Goal: Task Accomplishment & Management: Manage account settings

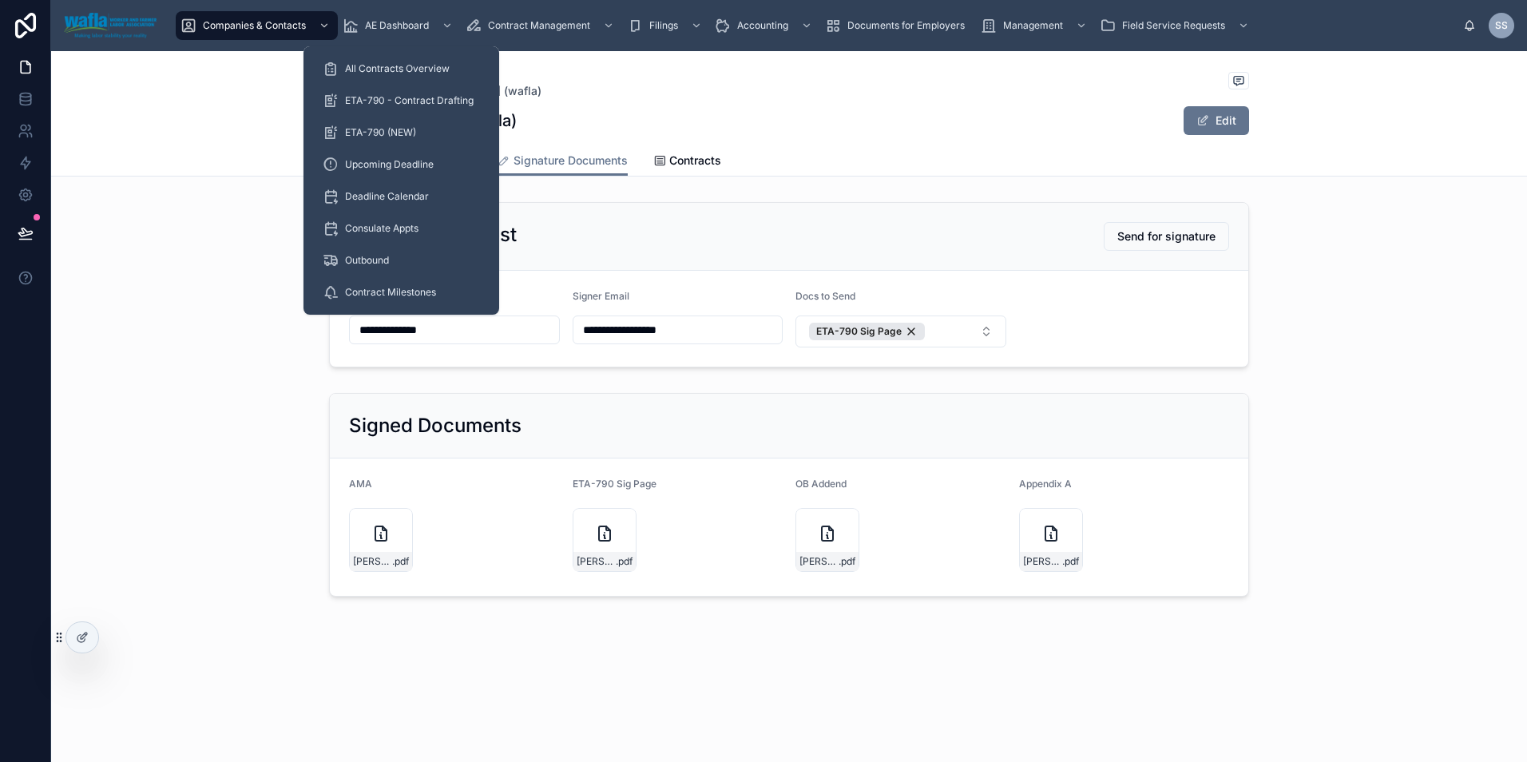
click at [373, 72] on span "All Contracts Overview" at bounding box center [397, 68] width 105 height 13
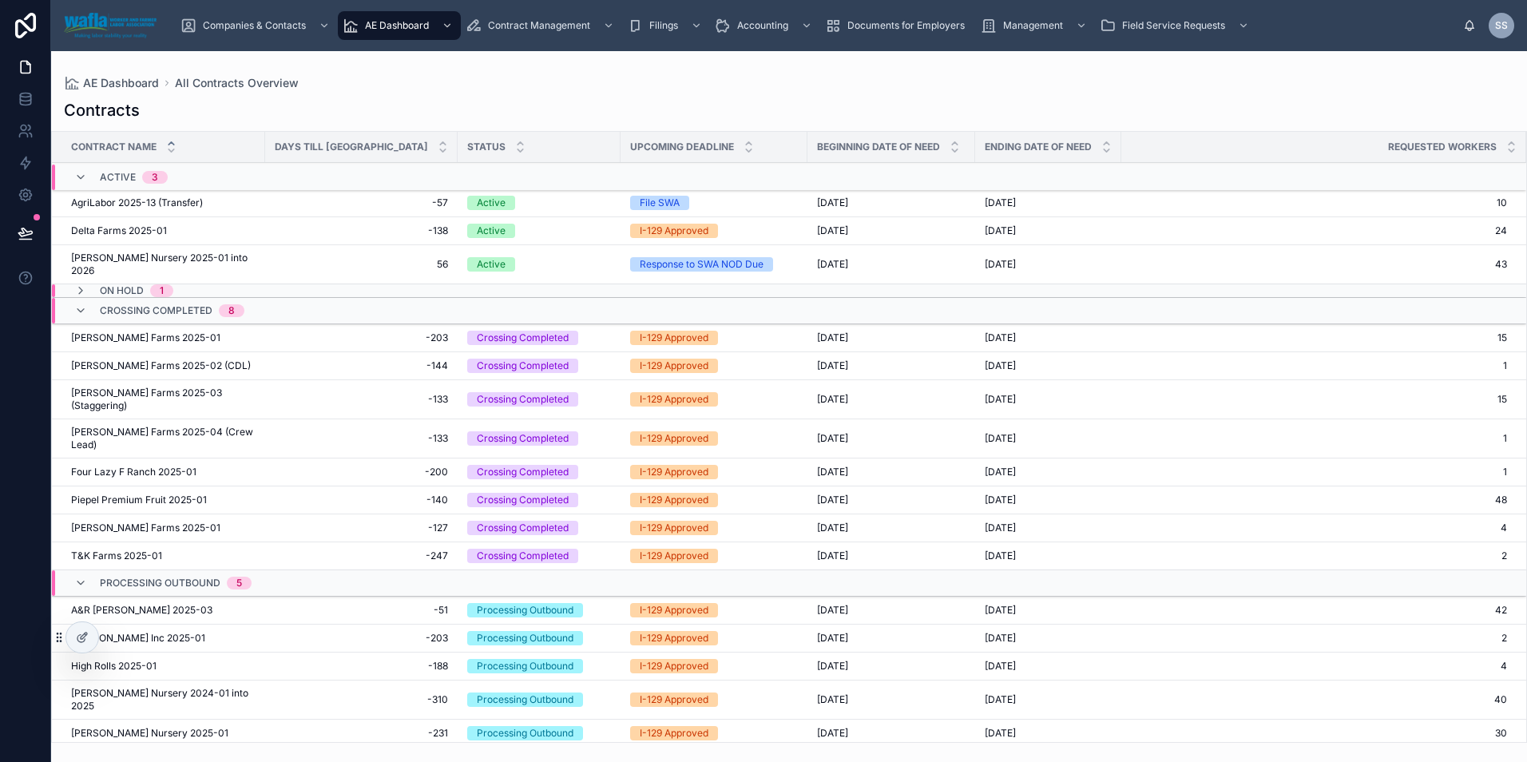
click at [141, 395] on span "[PERSON_NAME] Farms 2025-03 (Staggering)" at bounding box center [163, 400] width 184 height 26
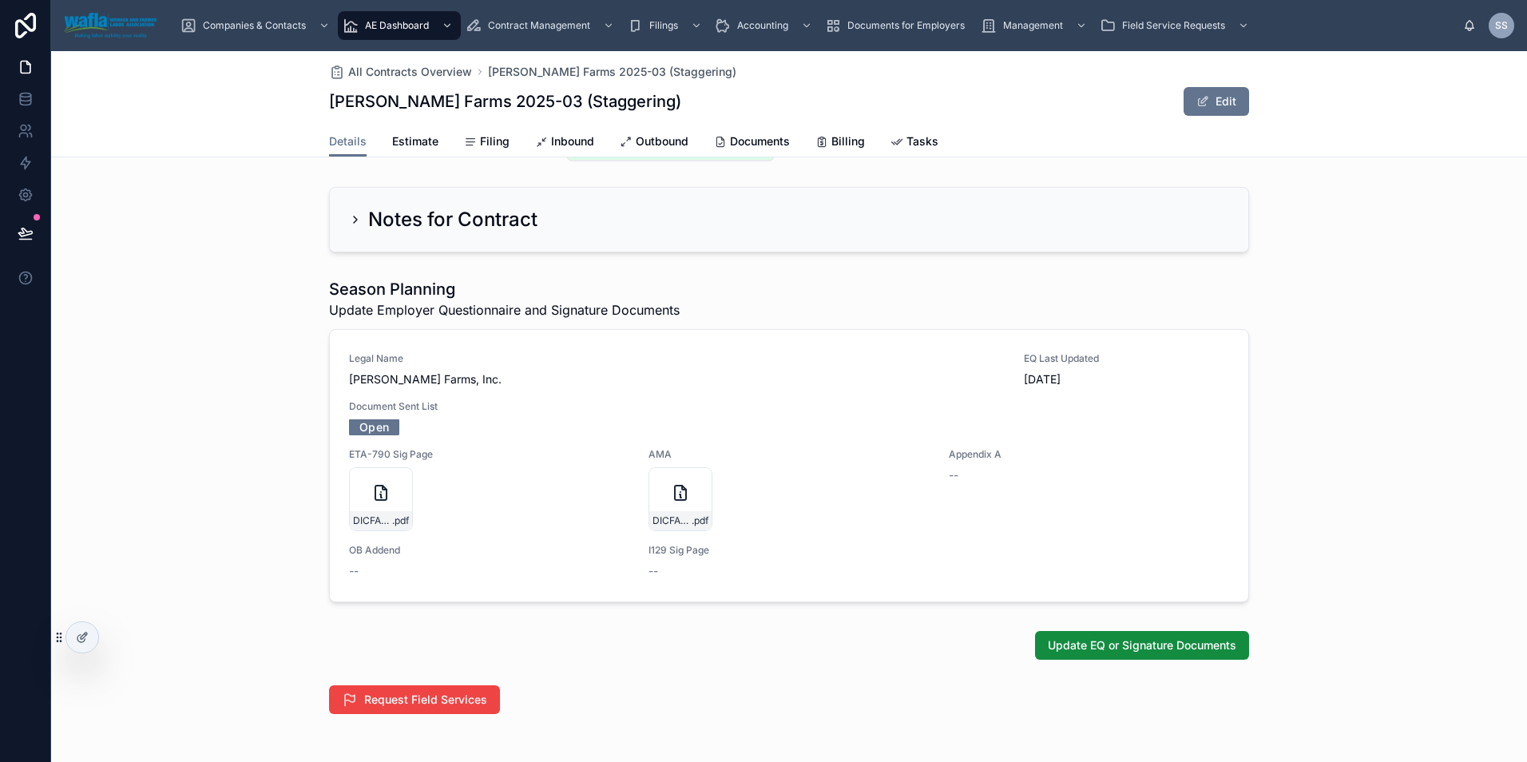
scroll to position [312, 0]
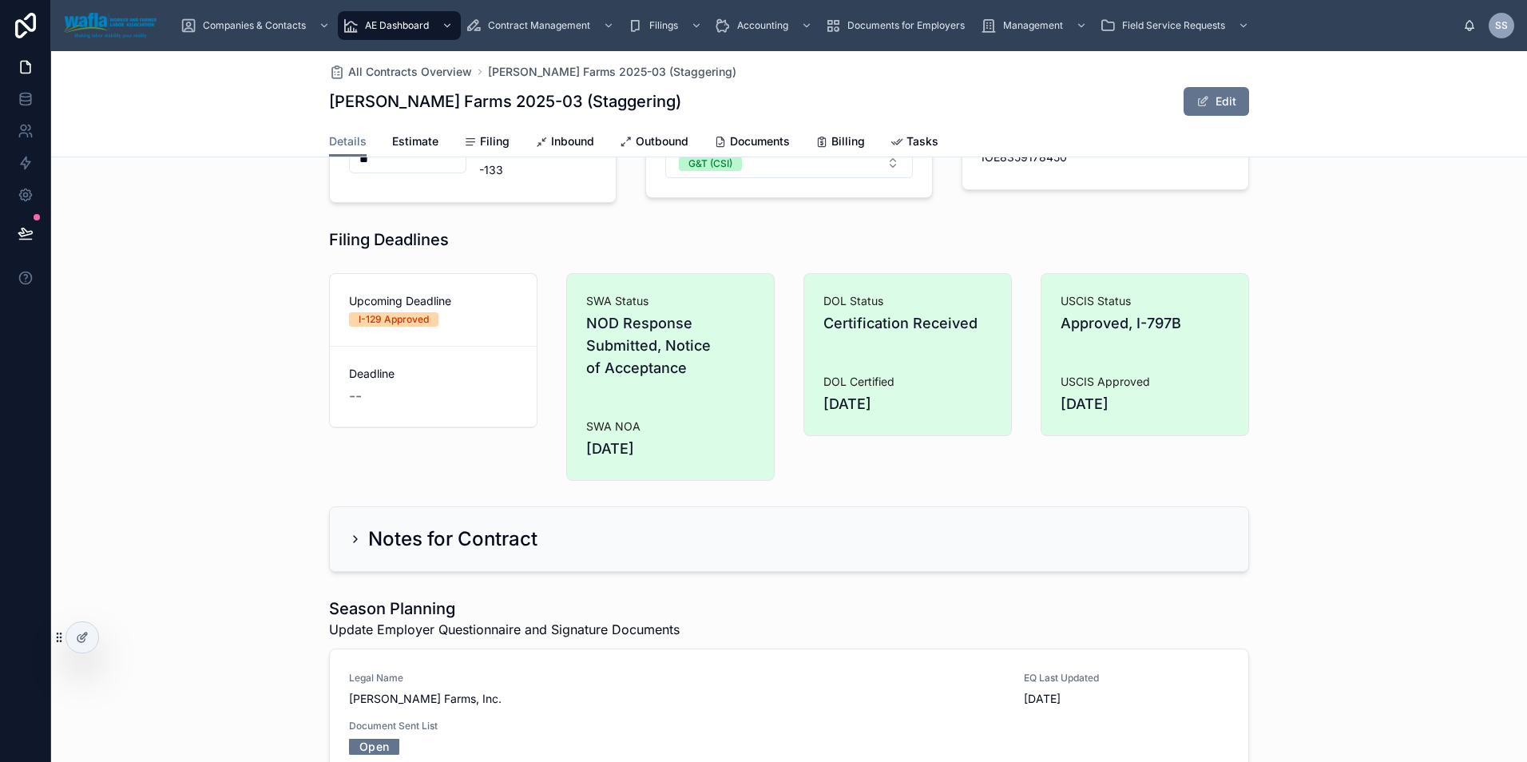
click at [577, 145] on span "Inbound" at bounding box center [572, 141] width 43 height 16
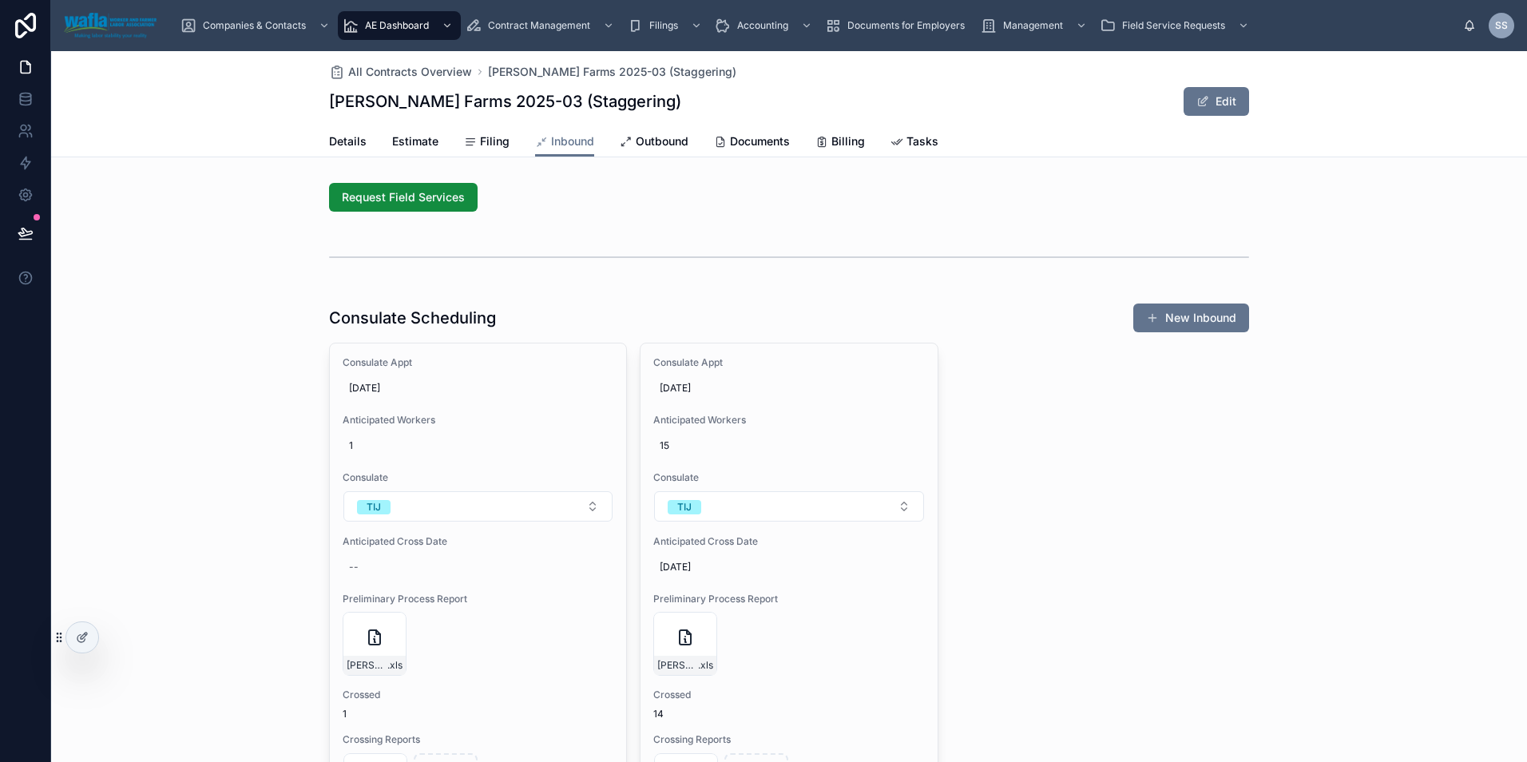
click at [340, 139] on span "Details" at bounding box center [348, 141] width 38 height 16
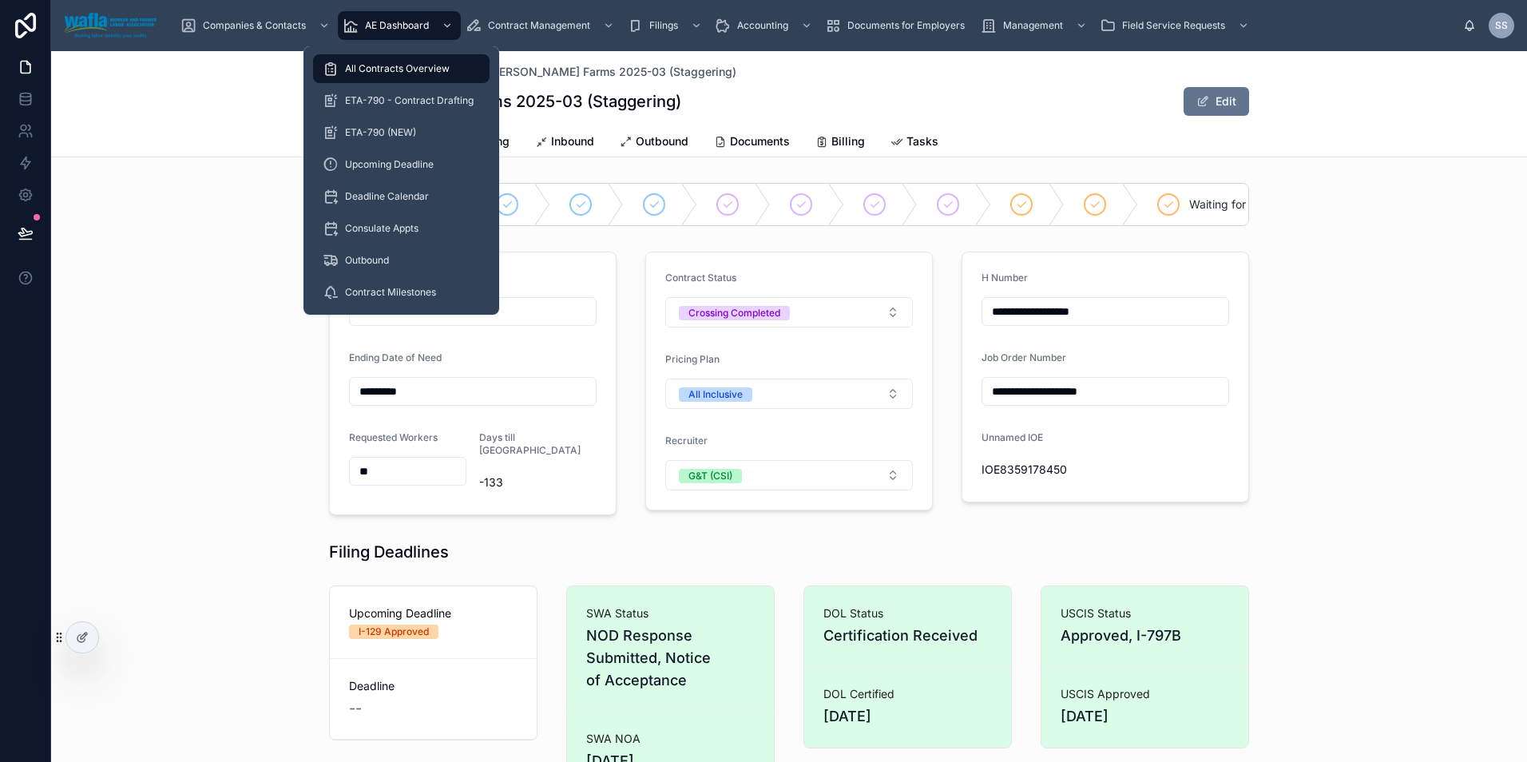
click at [435, 100] on span "ETA-790 - Contract Drafting" at bounding box center [409, 100] width 129 height 13
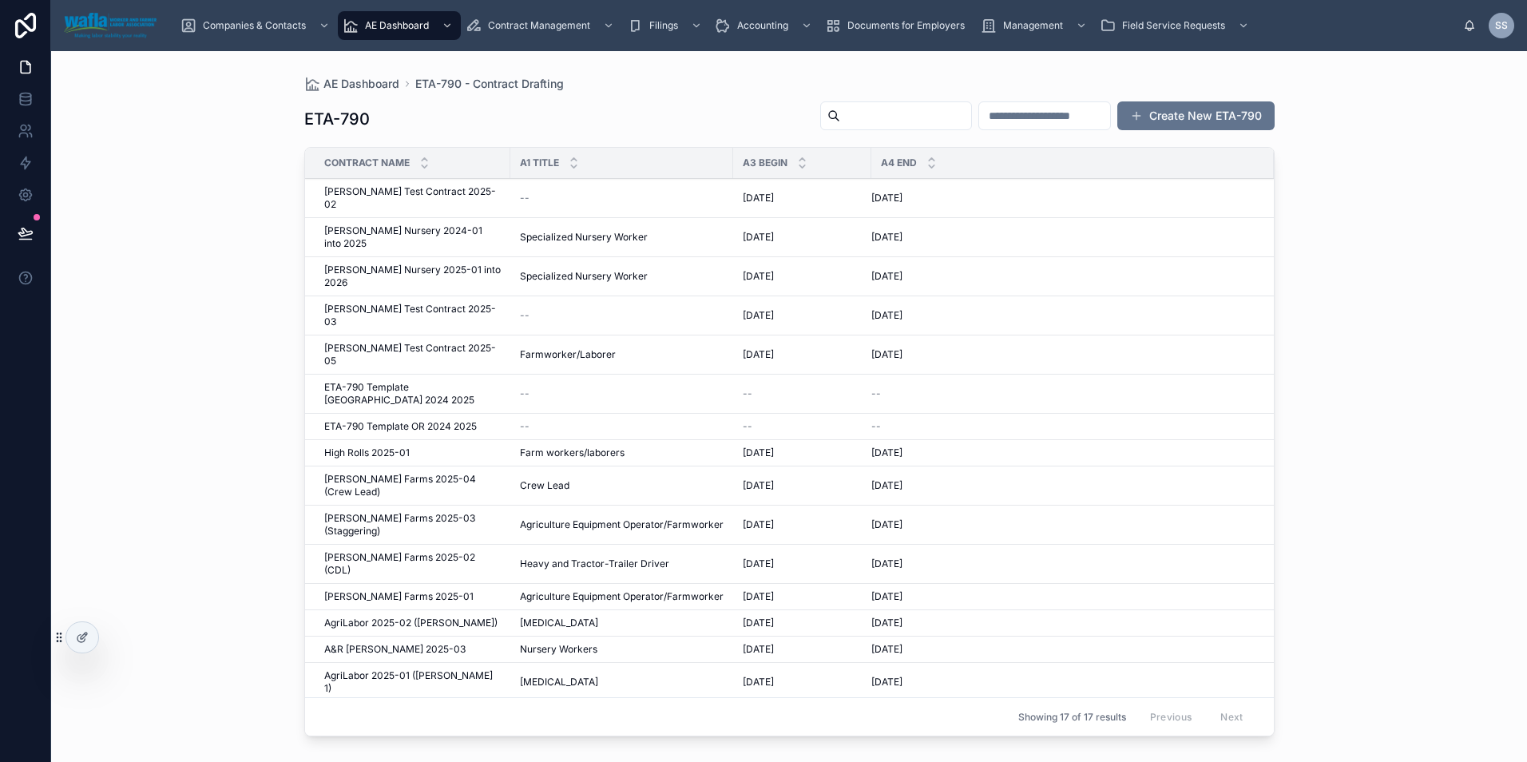
click at [411, 188] on span "[PERSON_NAME] Test Contract 2025-02" at bounding box center [412, 198] width 177 height 26
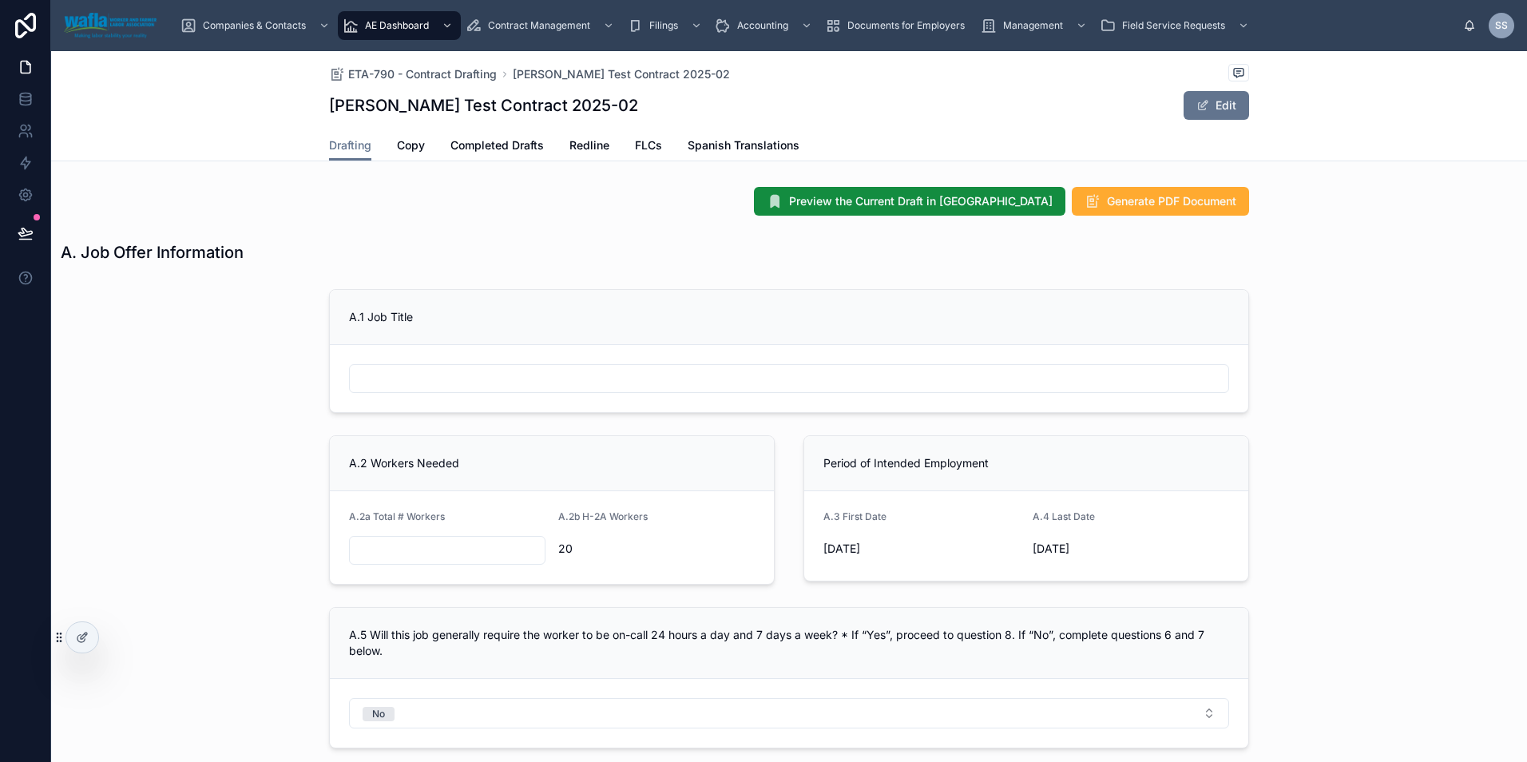
click at [581, 149] on span "Redline" at bounding box center [589, 145] width 40 height 16
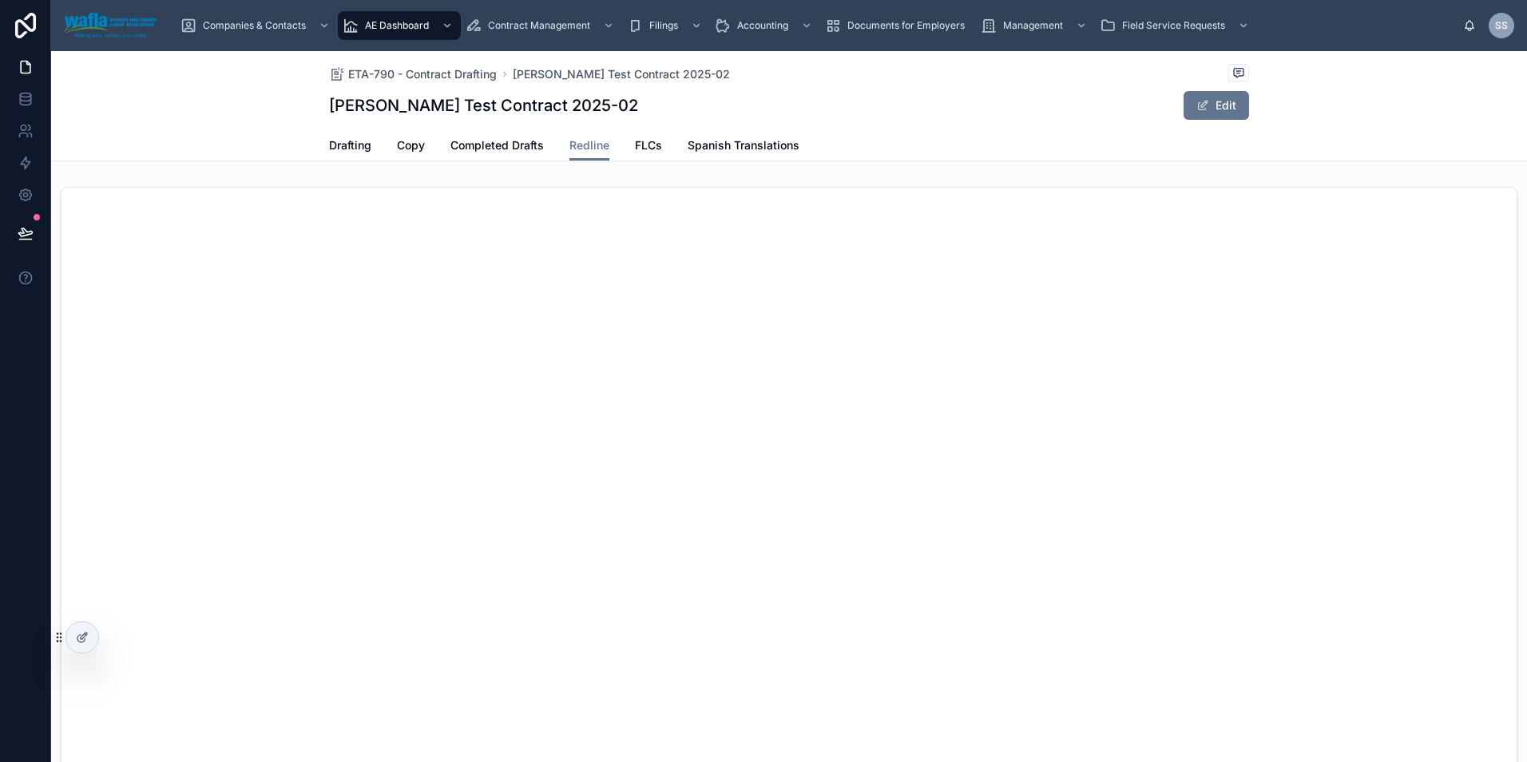
click at [357, 144] on span "Drafting" at bounding box center [350, 145] width 42 height 16
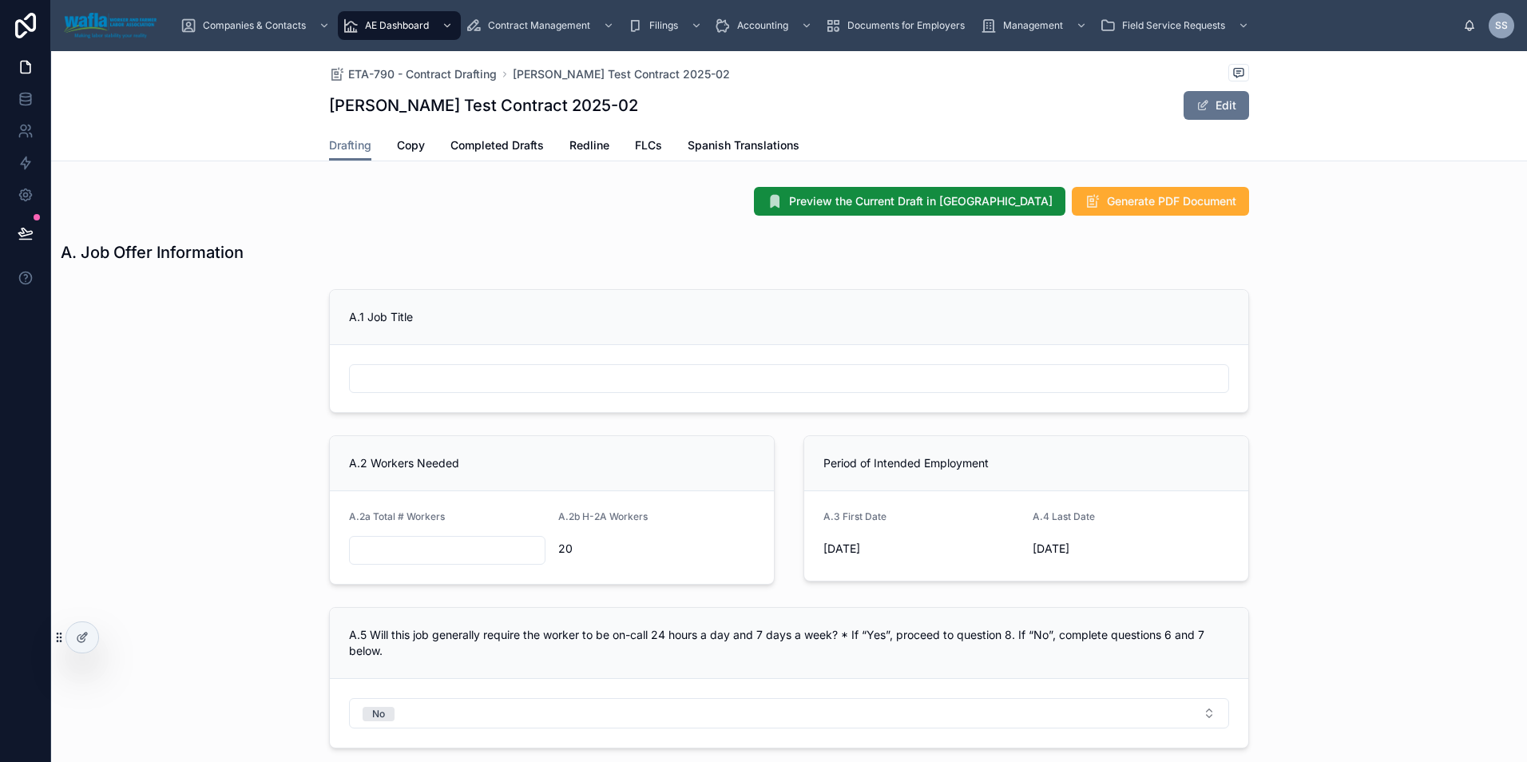
click at [597, 145] on span "Redline" at bounding box center [589, 145] width 40 height 16
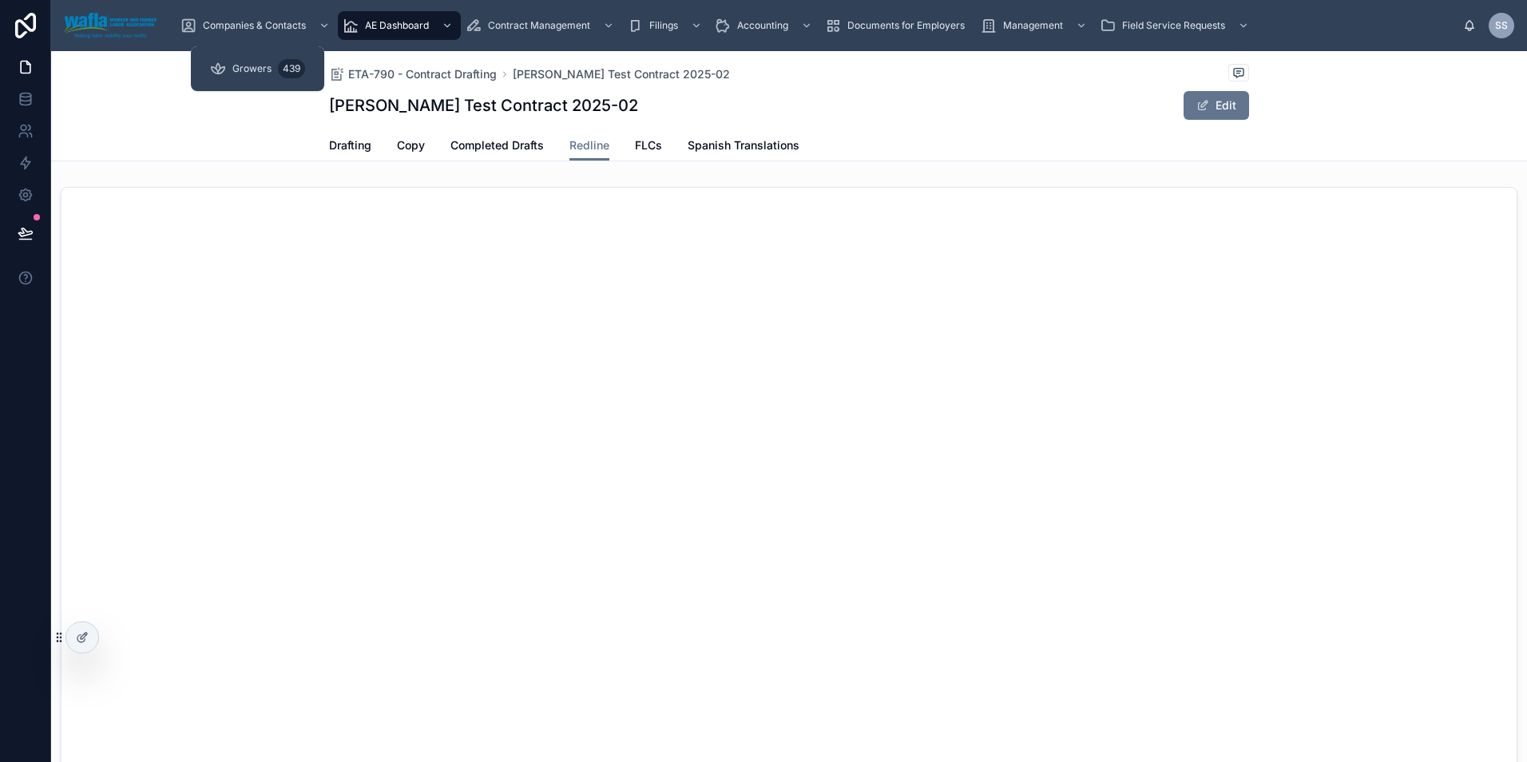
click at [240, 65] on span "Growers" at bounding box center [251, 68] width 39 height 13
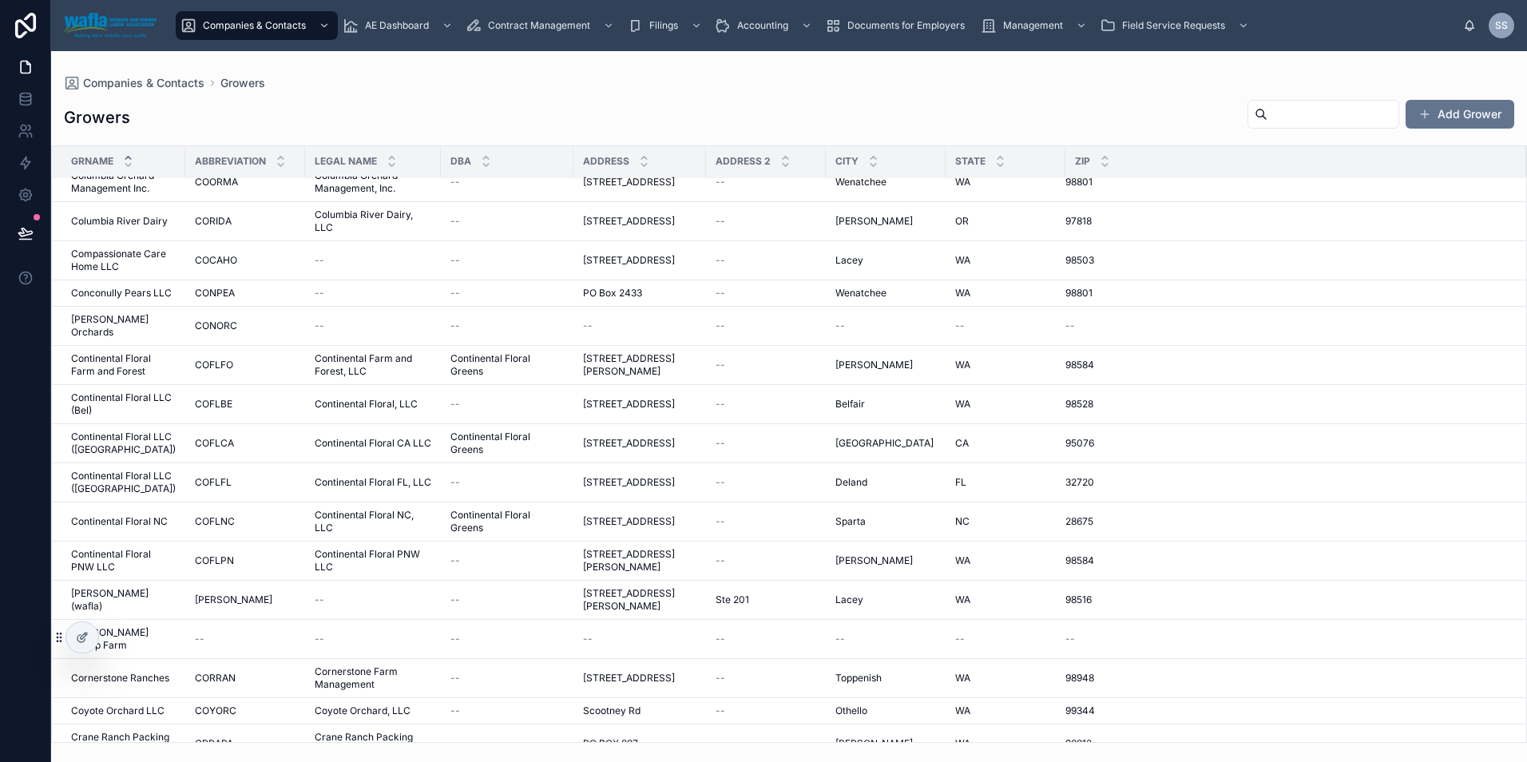
scroll to position [2941, 0]
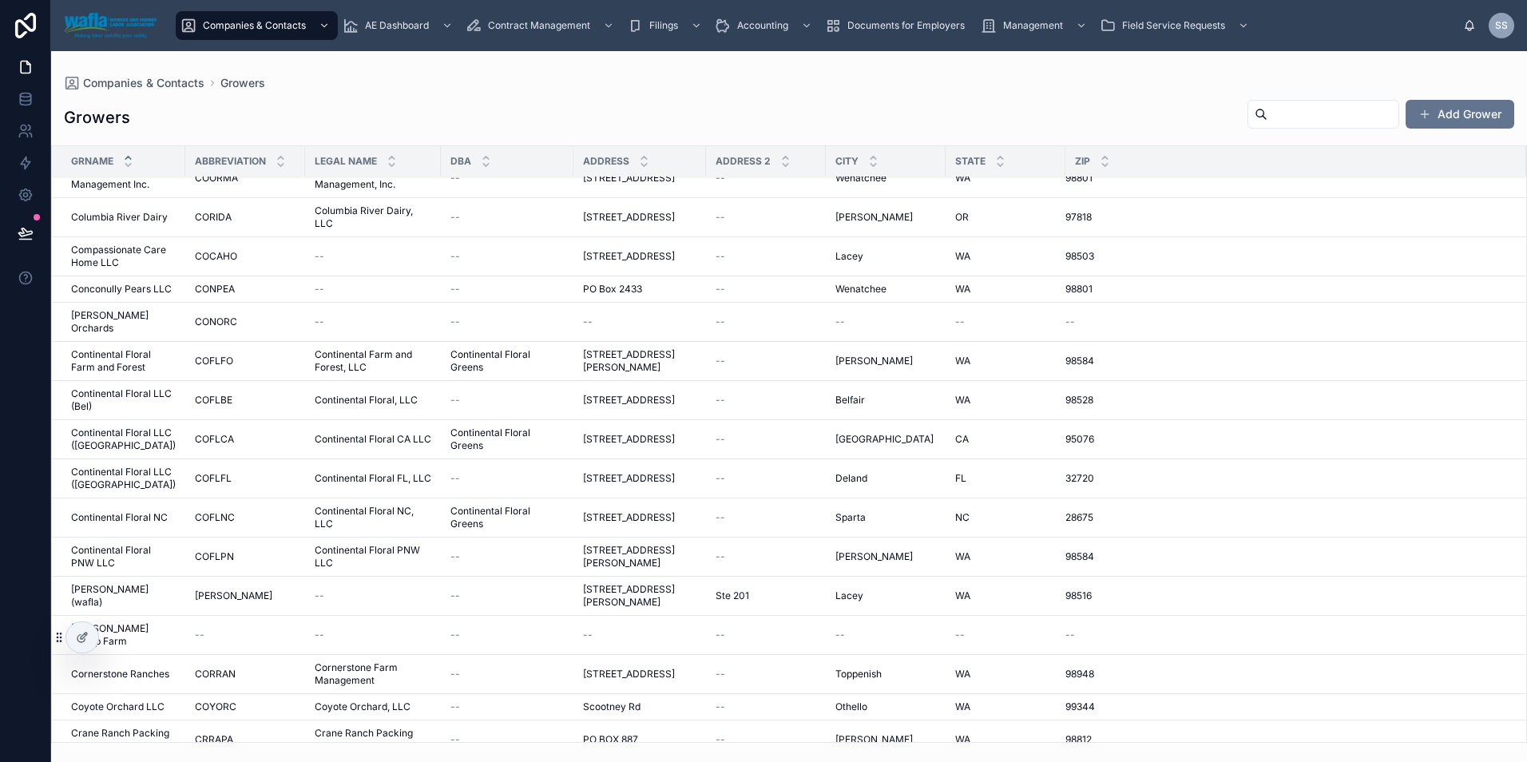
click at [101, 583] on span "[PERSON_NAME] (wafla)" at bounding box center [123, 596] width 105 height 26
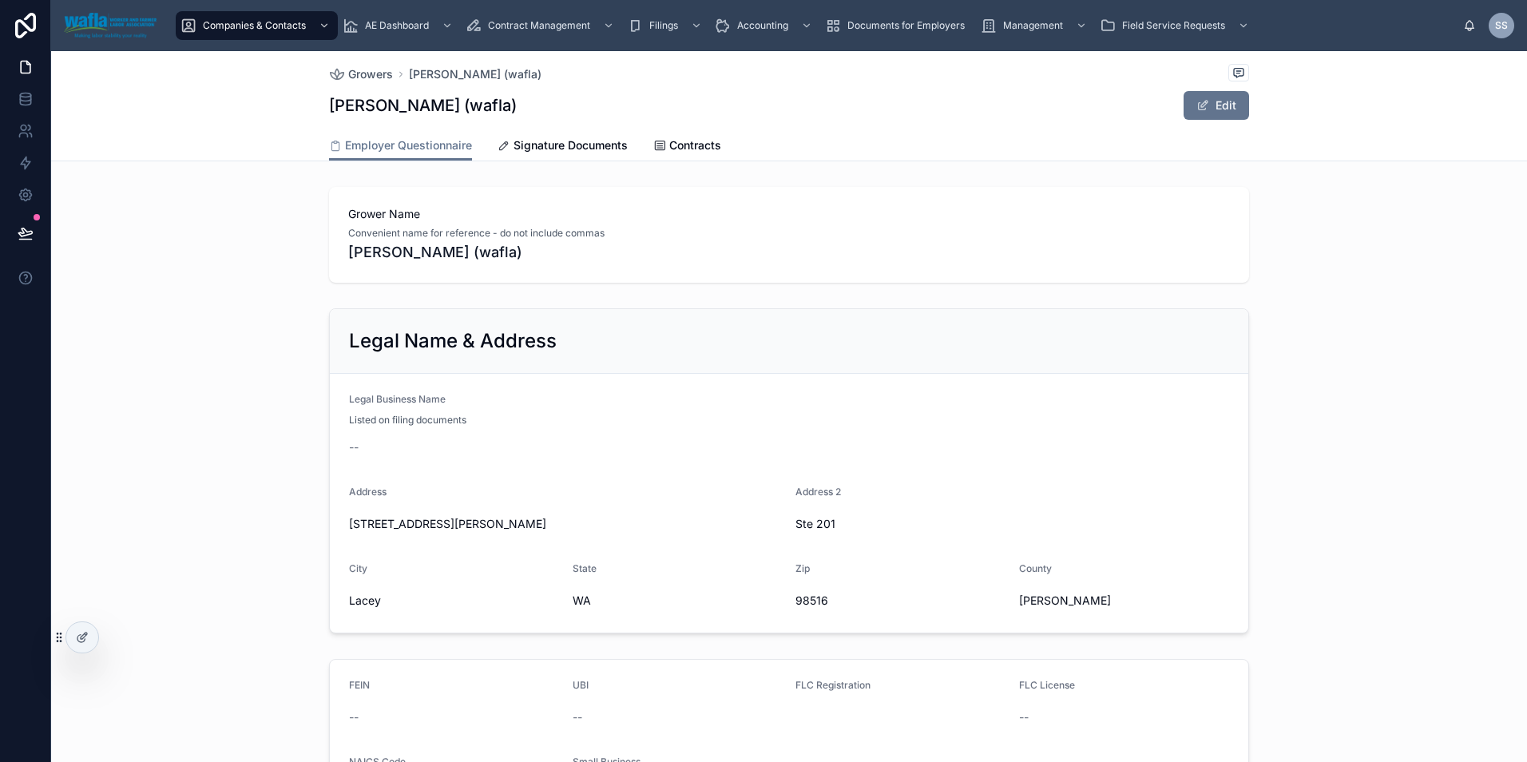
click at [534, 143] on span "Signature Documents" at bounding box center [571, 145] width 114 height 16
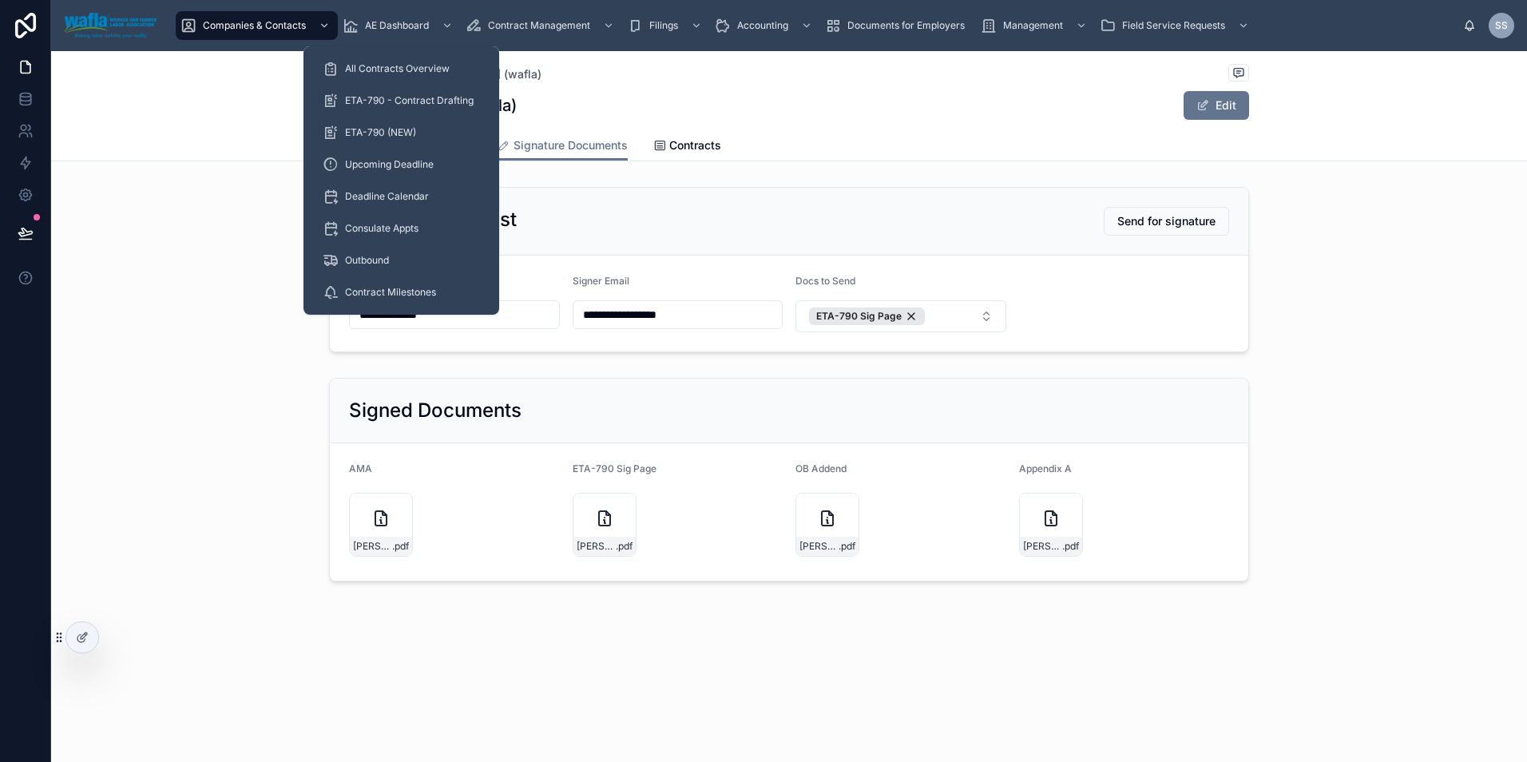
click at [381, 63] on span "All Contracts Overview" at bounding box center [397, 68] width 105 height 13
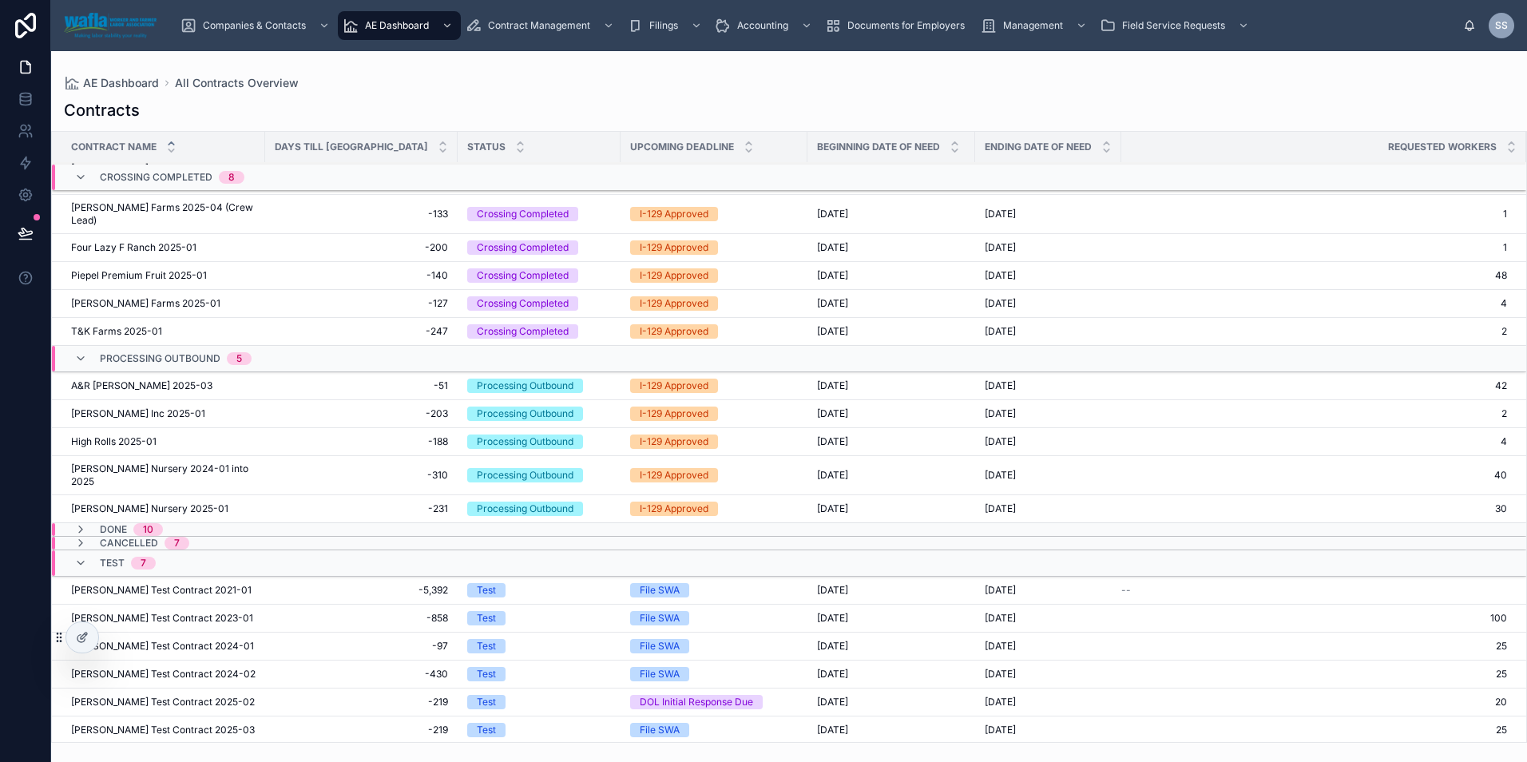
scroll to position [232, 0]
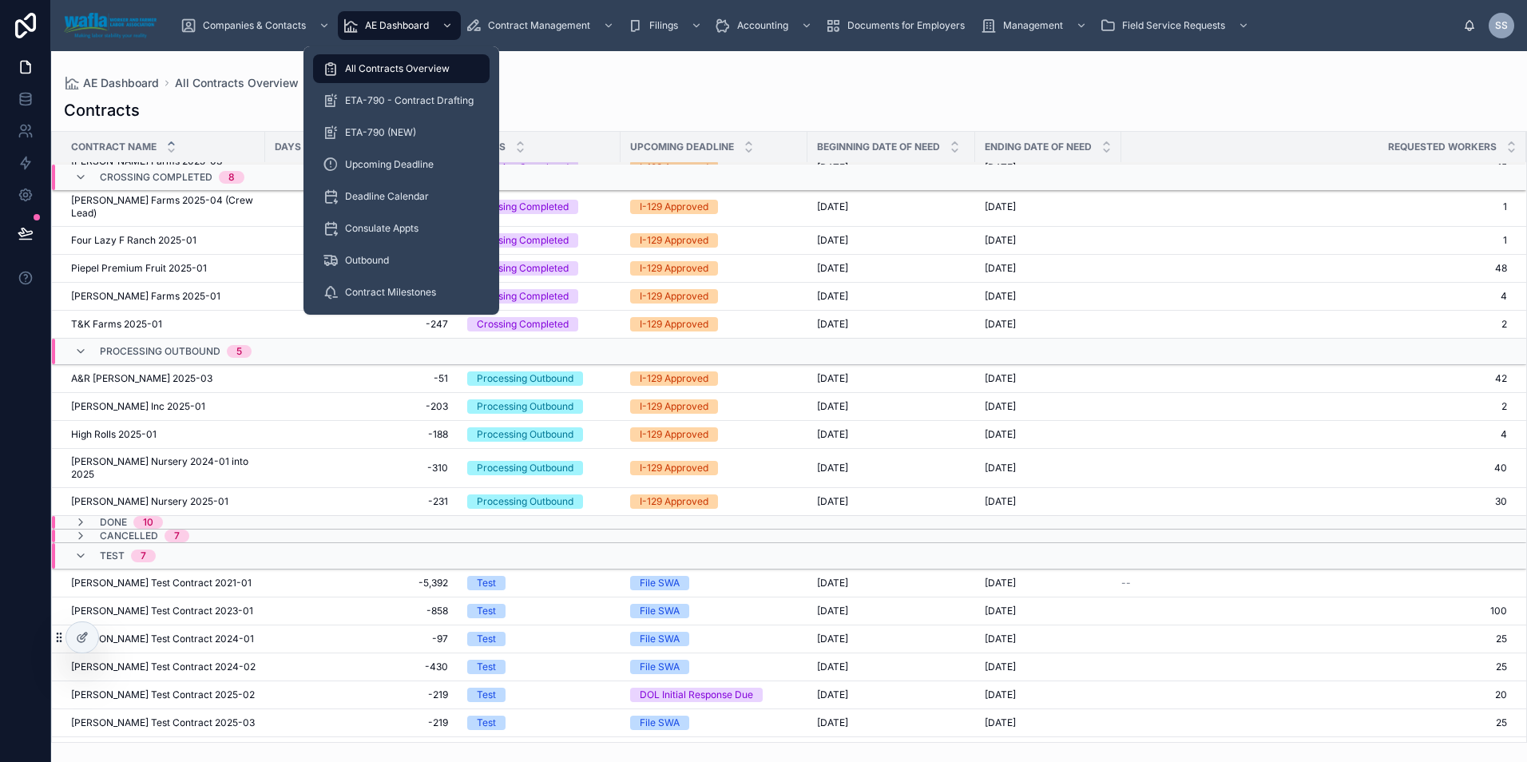
click at [386, 227] on span "Consulate Appts" at bounding box center [381, 228] width 73 height 13
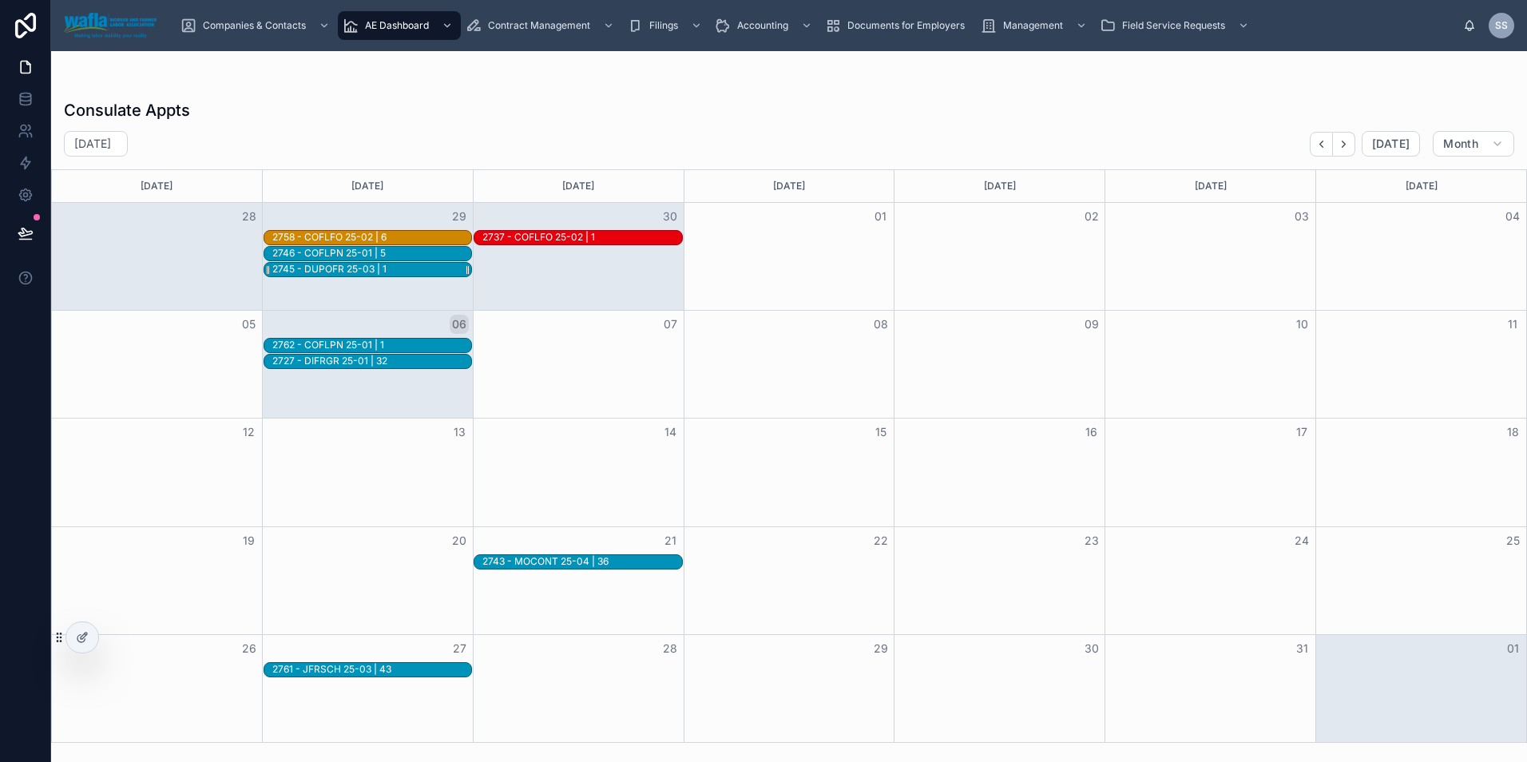
click at [403, 269] on div "2745 - DUPOFR 25-03 | 1" at bounding box center [372, 270] width 200 height 14
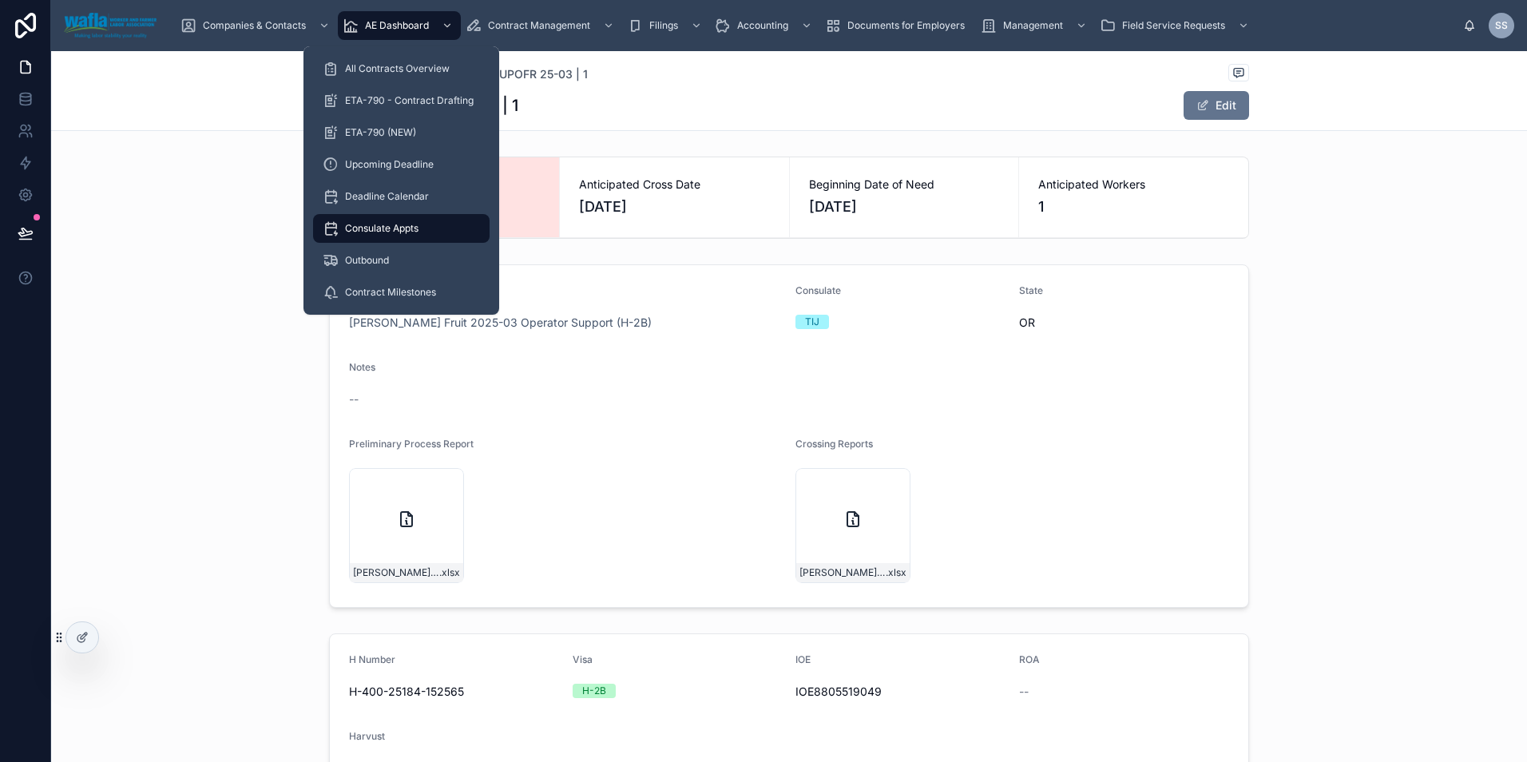
click at [225, 386] on div "Contract [PERSON_NAME] Fruit 2025-03 Operator Support (H-2B) Consulate TIJ Stat…" at bounding box center [789, 436] width 1476 height 356
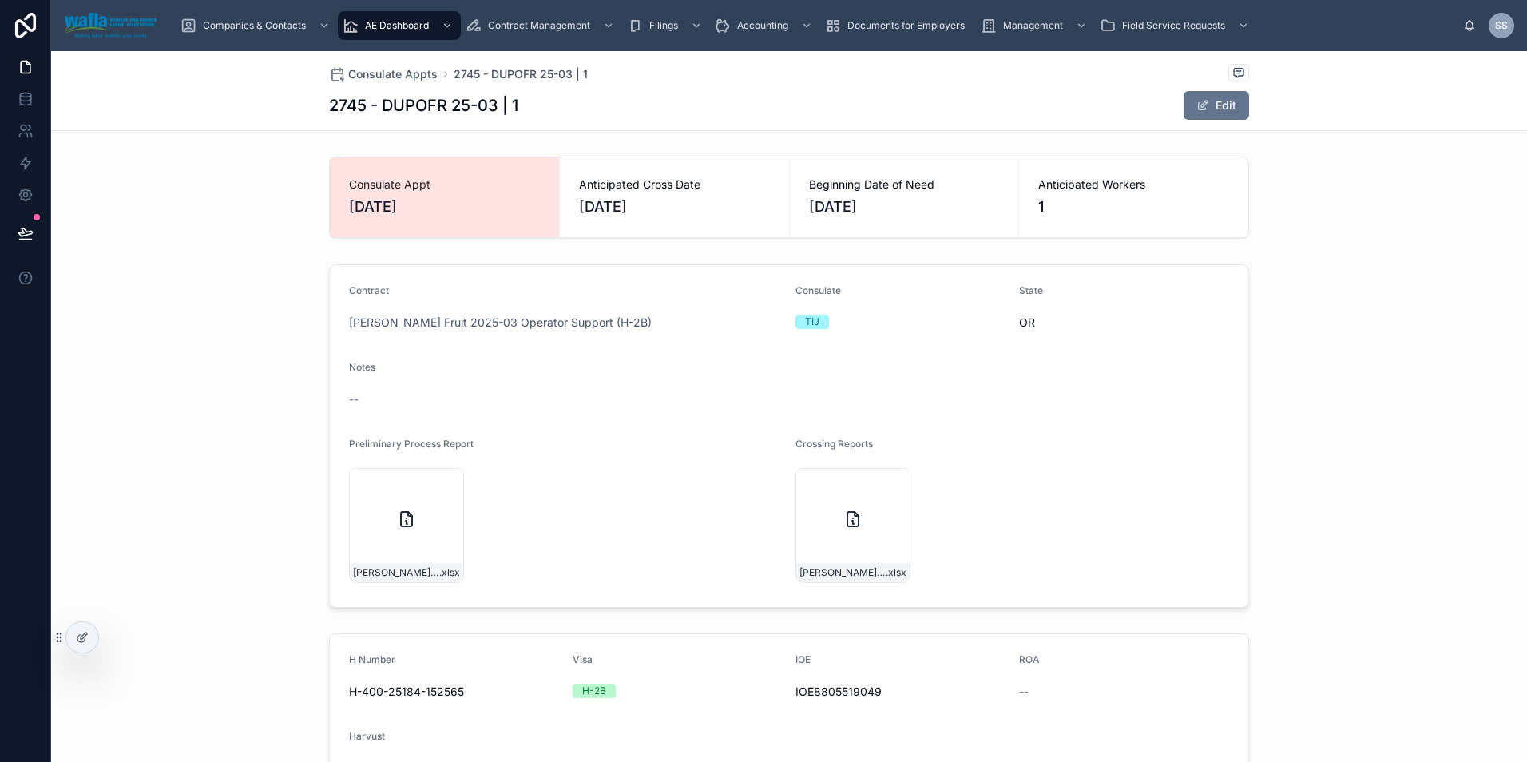
click at [388, 77] on span "Consulate Appts" at bounding box center [392, 74] width 89 height 16
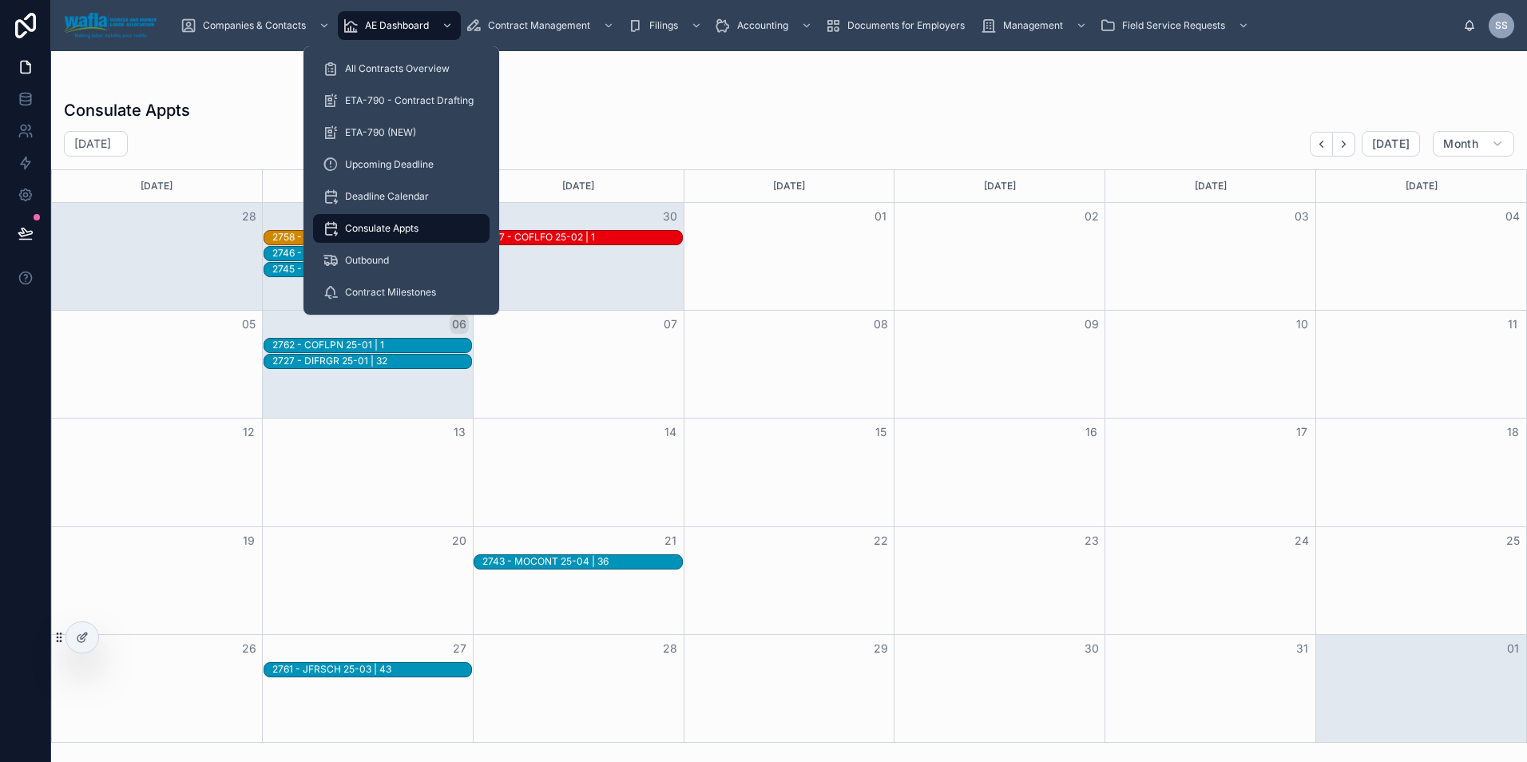
click at [411, 64] on span "All Contracts Overview" at bounding box center [397, 68] width 105 height 13
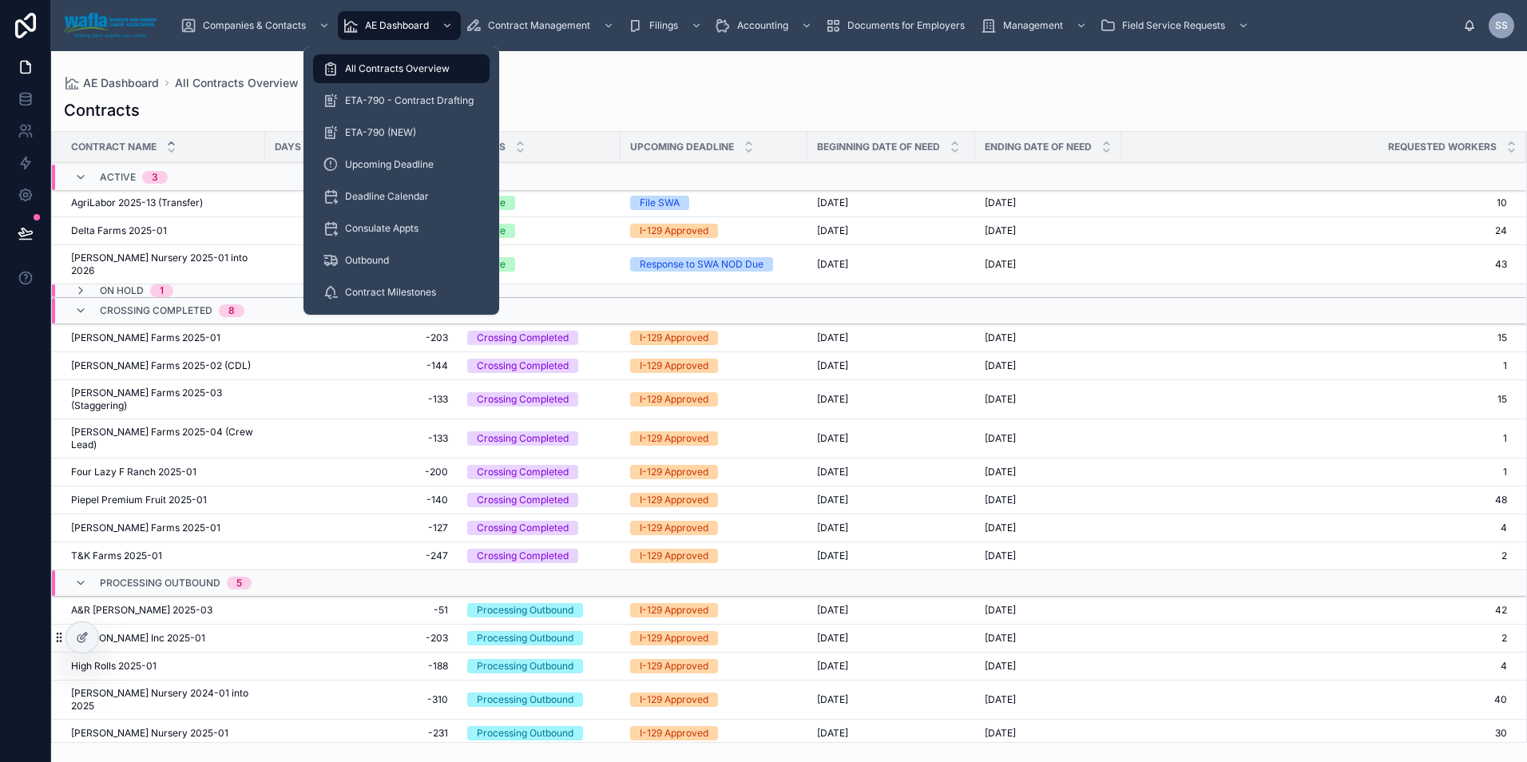
click at [413, 103] on span "ETA-790 - Contract Drafting" at bounding box center [409, 100] width 129 height 13
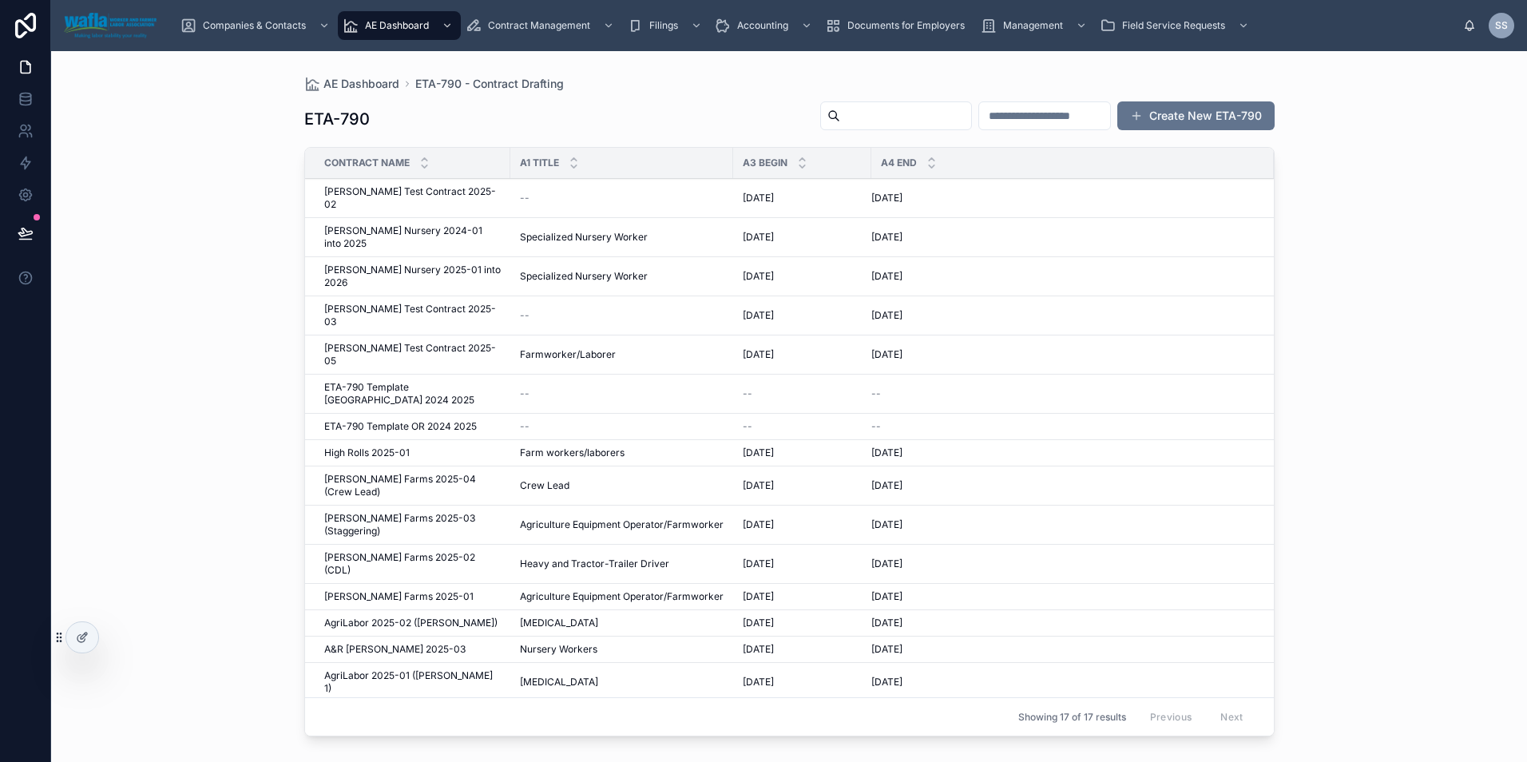
click at [371, 342] on span "[PERSON_NAME] Test Contract 2025-05" at bounding box center [412, 355] width 177 height 26
